Goal: Check status: Check status

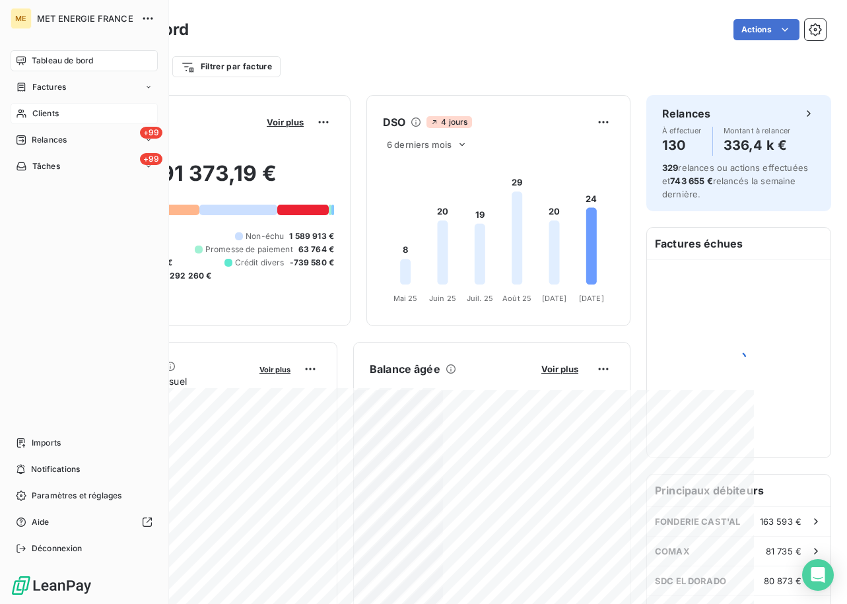
click at [26, 106] on div "Clients" at bounding box center [84, 113] width 147 height 21
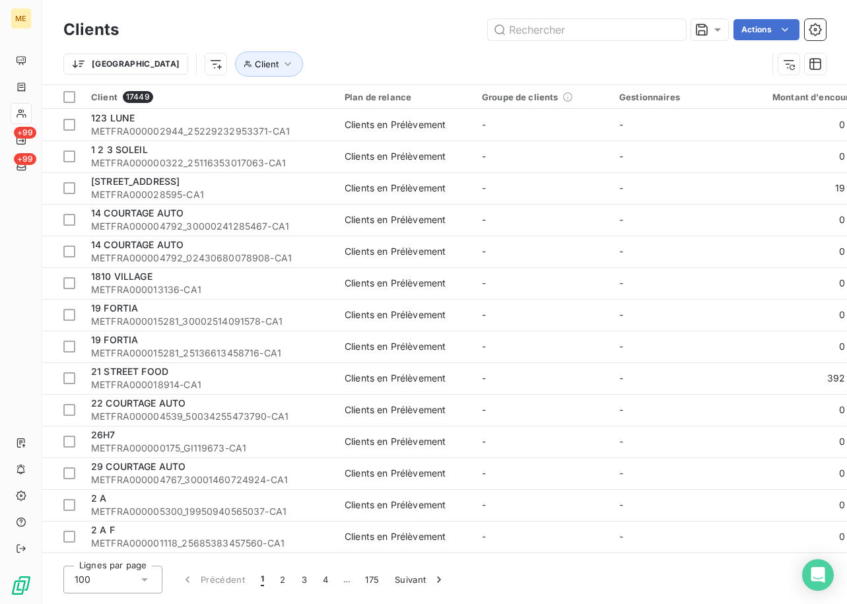
click at [582, 41] on div "Clients Actions" at bounding box center [444, 30] width 762 height 28
click at [581, 32] on input "text" at bounding box center [587, 29] width 198 height 21
paste input "METFRA000019307"
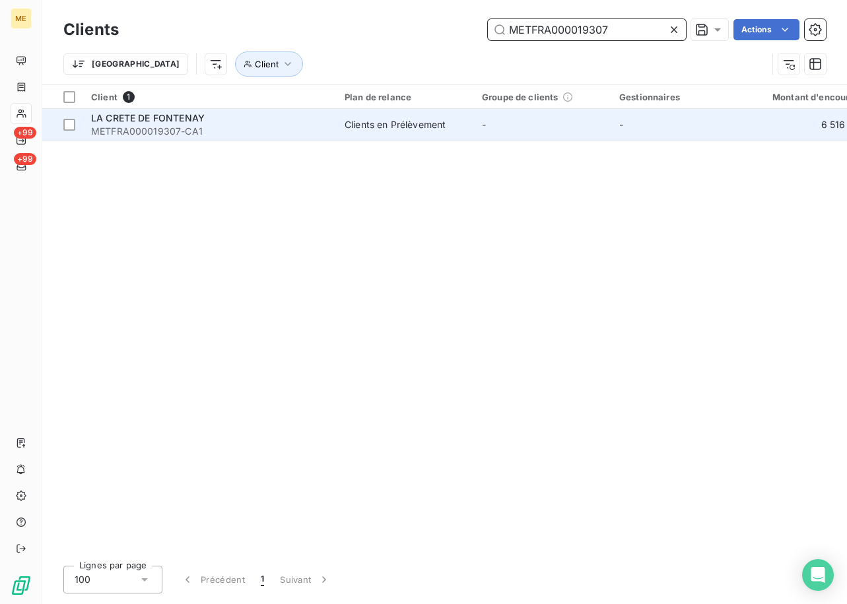
type input "METFRA000019307"
click at [148, 123] on span "LA CRETE DE FONTENAY" at bounding box center [148, 117] width 114 height 11
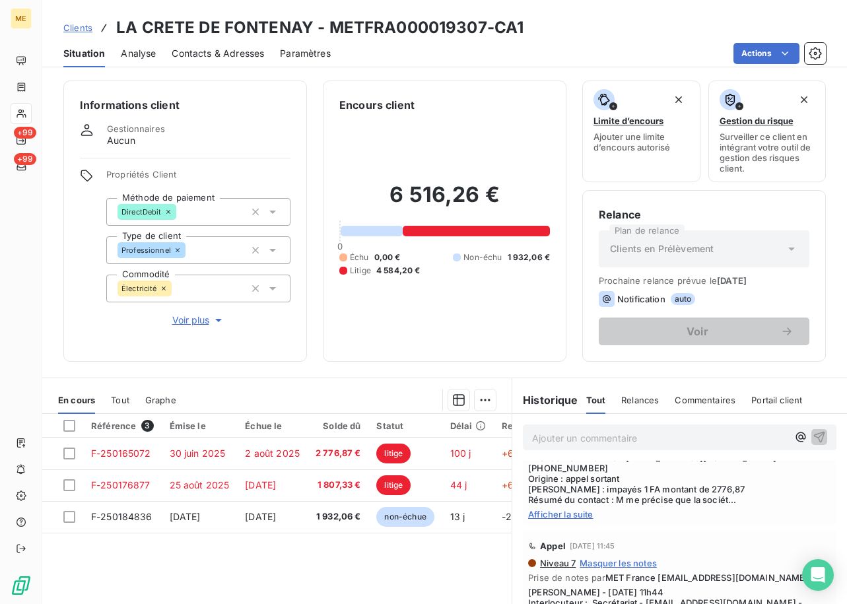
scroll to position [198, 0]
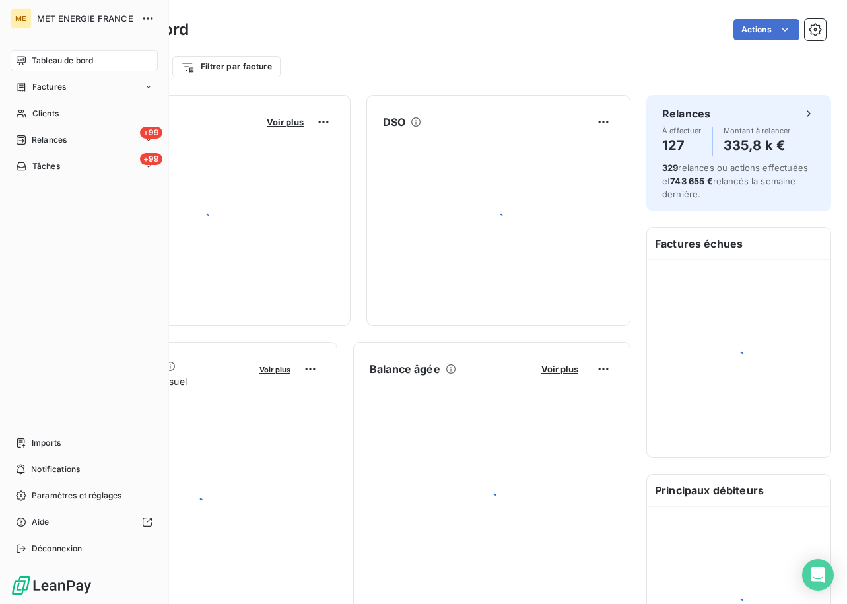
click at [28, 117] on div "Clients" at bounding box center [84, 113] width 147 height 21
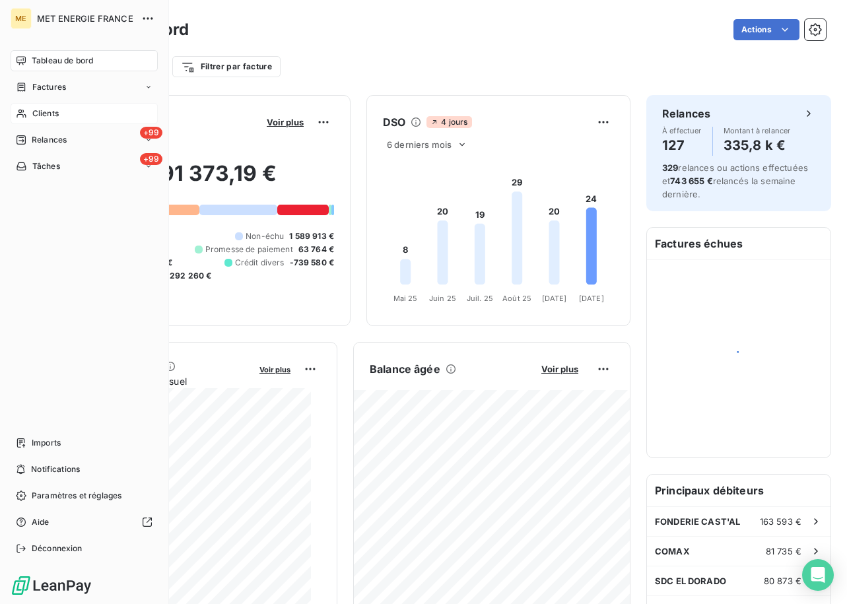
click at [24, 109] on icon at bounding box center [21, 113] width 11 height 11
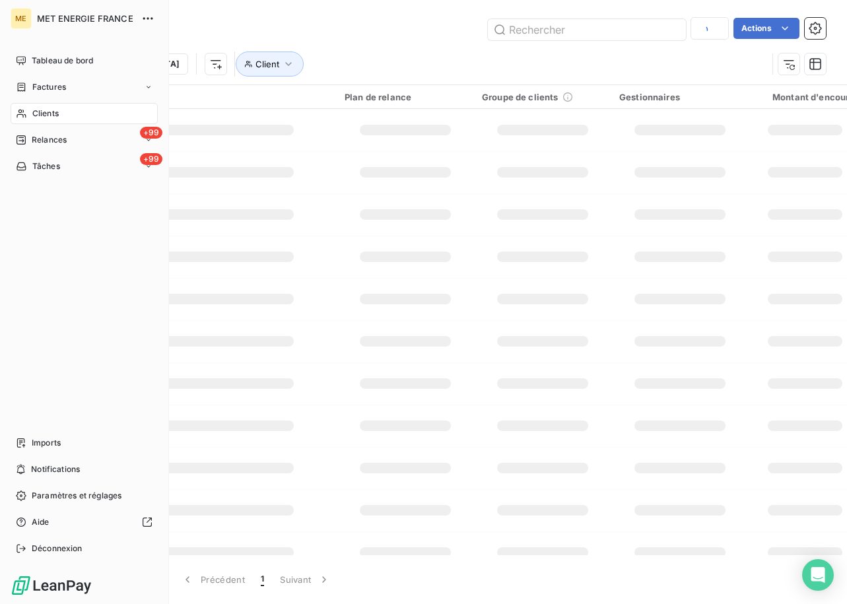
type input "METFRA000019307"
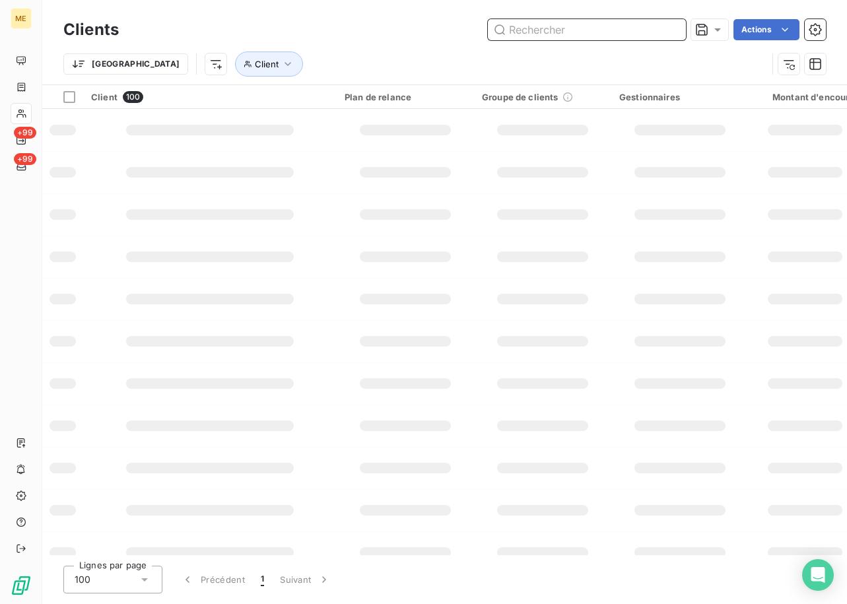
click at [537, 36] on input "text" at bounding box center [587, 29] width 198 height 21
paste input "METFRA000021199"
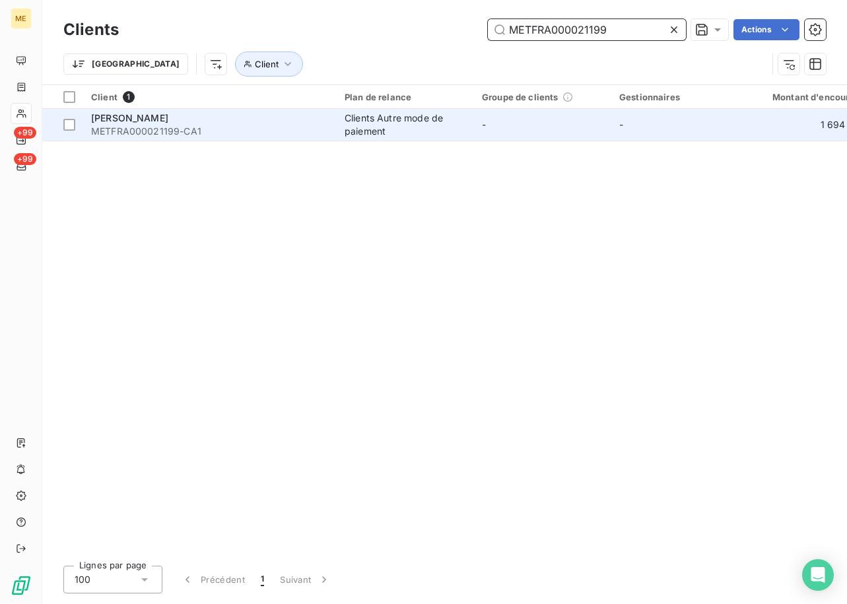
type input "METFRA000021199"
click at [186, 114] on div "SEMMAR Vanessa" at bounding box center [210, 118] width 238 height 13
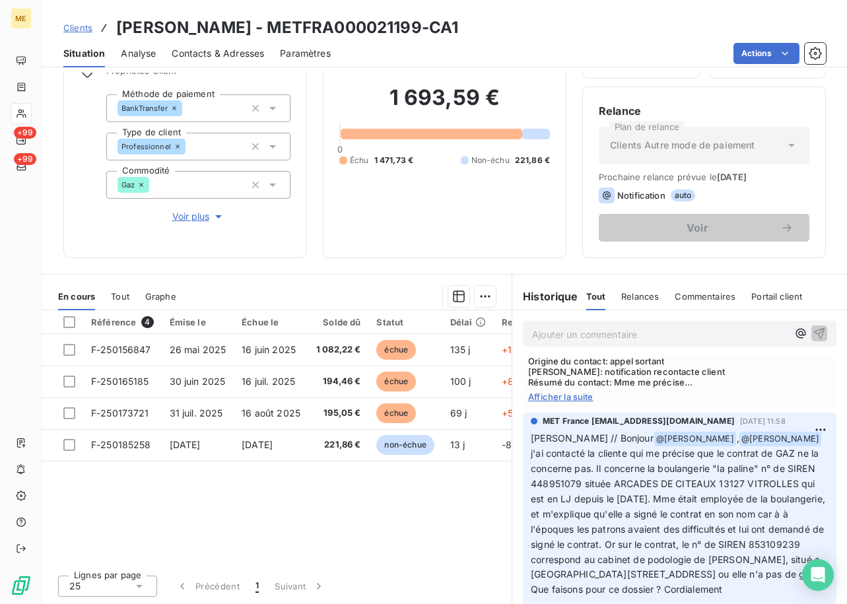
scroll to position [1254, 0]
